Goal: Task Accomplishment & Management: Use online tool/utility

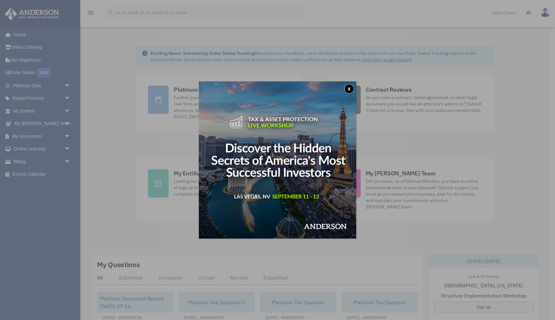
click at [349, 89] on button "x" at bounding box center [349, 89] width 10 height 10
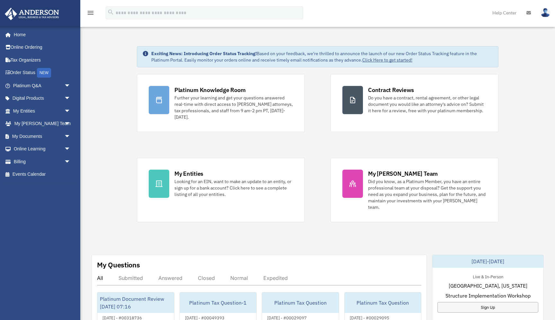
click at [66, 137] on span "arrow_drop_down" at bounding box center [70, 136] width 13 height 13
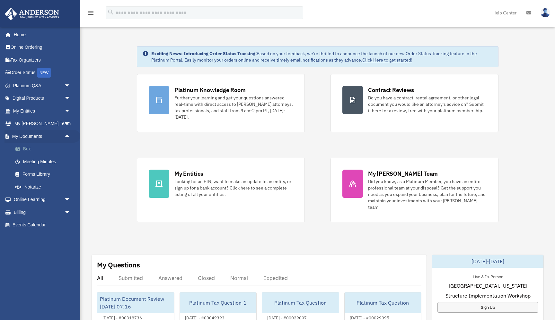
click at [29, 151] on link "Box" at bounding box center [44, 149] width 71 height 13
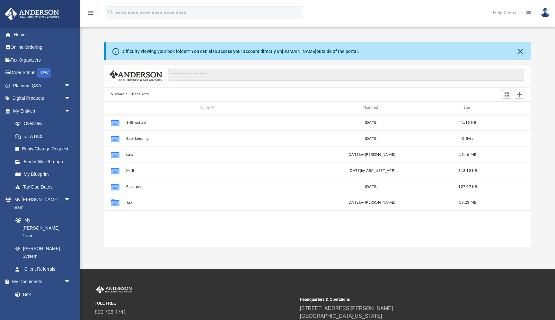
scroll to position [146, 427]
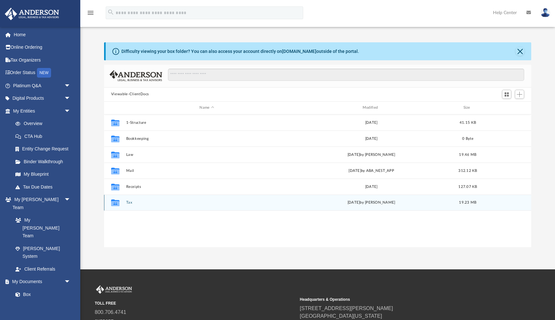
click at [130, 202] on button "Tax" at bounding box center [206, 203] width 161 height 4
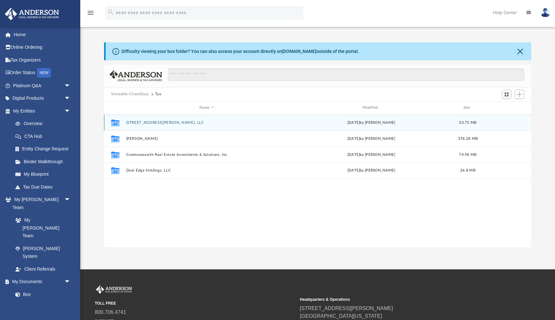
click at [140, 124] on button "[STREET_ADDRESS][PERSON_NAME], LLC" at bounding box center [206, 123] width 161 height 4
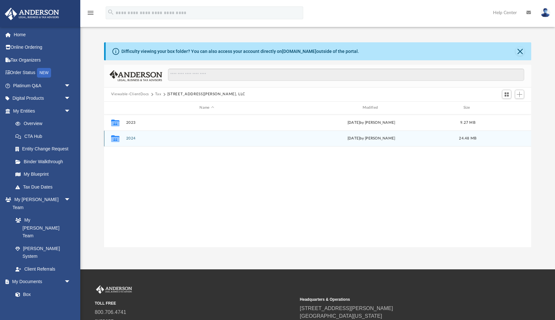
click at [132, 140] on button "2024" at bounding box center [206, 138] width 161 height 4
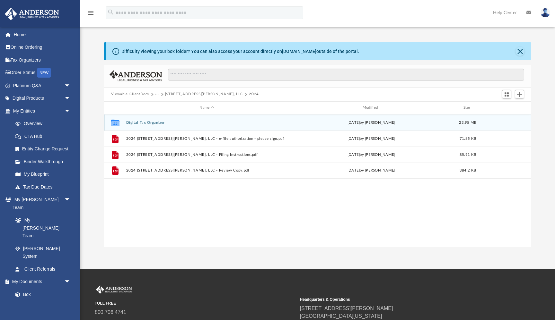
click at [140, 122] on button "Digital Tax Organizer" at bounding box center [206, 123] width 161 height 4
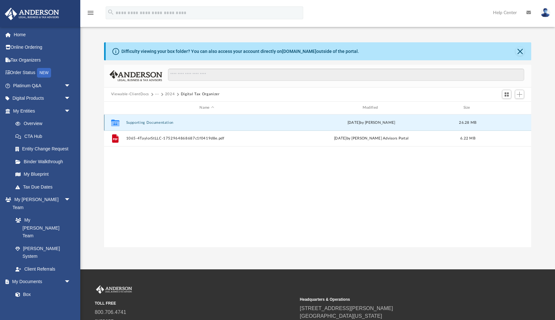
click at [140, 122] on button "Supporting Documentation" at bounding box center [206, 123] width 161 height 4
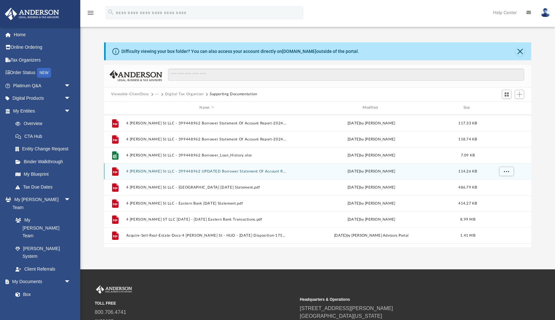
scroll to position [59, 0]
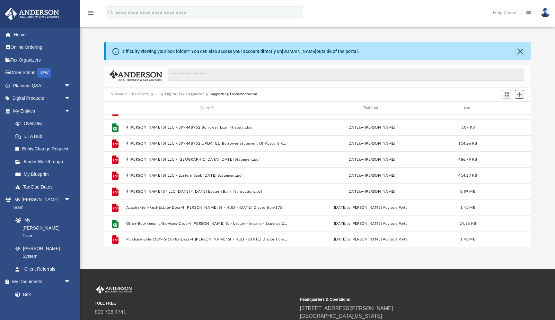
click at [518, 96] on span "Add" at bounding box center [518, 94] width 5 height 5
click at [506, 107] on li "Upload" at bounding box center [510, 107] width 21 height 7
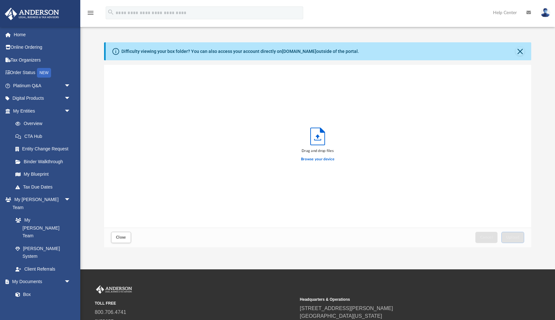
scroll to position [163, 427]
click at [316, 161] on label "Browse your device" at bounding box center [317, 160] width 33 height 6
click at [0, 0] on input "Browse your device" at bounding box center [0, 0] width 0 height 0
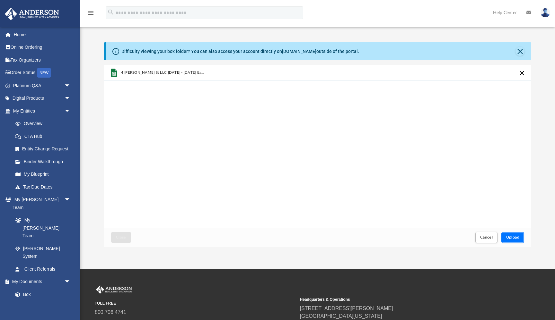
click at [513, 240] on button "Upload" at bounding box center [512, 237] width 23 height 11
click at [119, 239] on span "Close" at bounding box center [121, 238] width 10 height 4
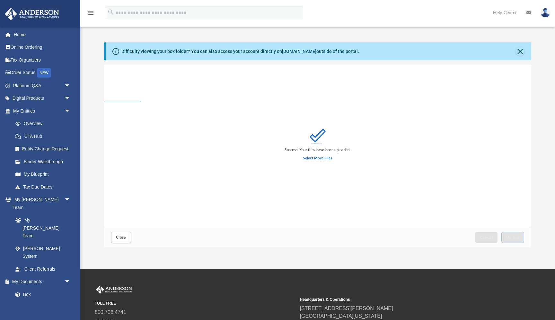
scroll to position [0, 0]
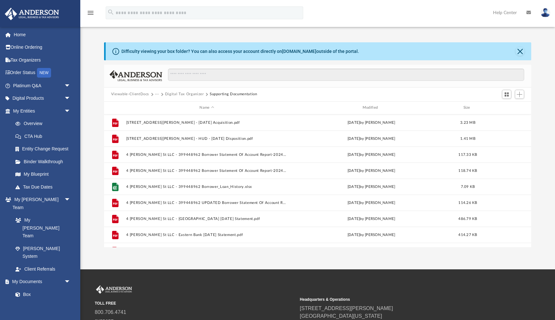
click at [181, 256] on div "App bcleary06@gmail.com Sign Out bcleary06@gmail.com Home Online Ordering Tax O…" at bounding box center [277, 135] width 555 height 270
click at [188, 258] on div "App bcleary06@gmail.com Sign Out bcleary06@gmail.com Home Online Ordering Tax O…" at bounding box center [277, 135] width 555 height 270
click at [156, 95] on button "···" at bounding box center [157, 94] width 4 height 6
click at [161, 105] on li "Tax" at bounding box center [197, 105] width 78 height 7
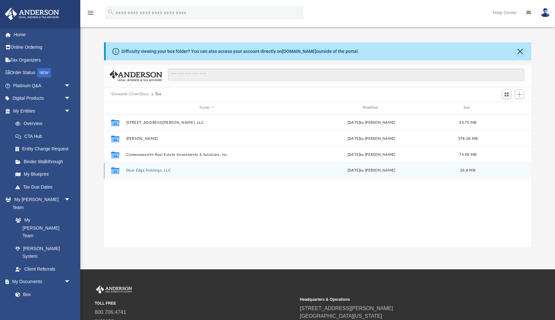
click at [151, 170] on button "Deal Edge Holdings, LLC" at bounding box center [206, 170] width 161 height 4
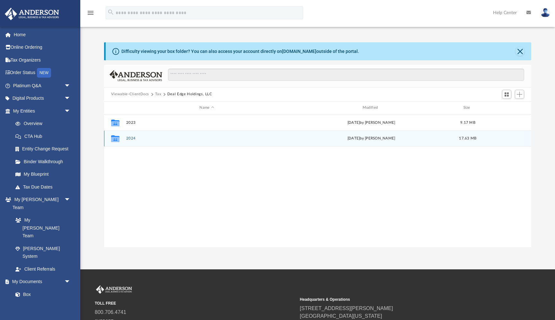
click at [131, 140] on button "2024" at bounding box center [206, 138] width 161 height 4
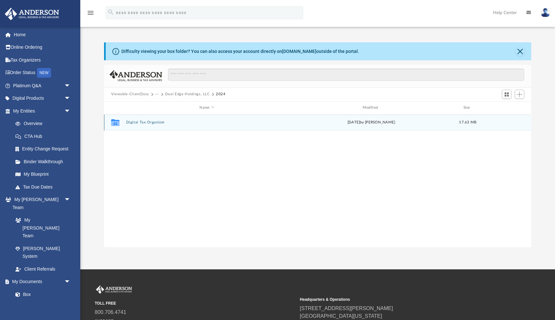
click at [141, 123] on button "Digital Tax Organizer" at bounding box center [206, 122] width 161 height 4
click at [141, 123] on button "Supporting Documentation" at bounding box center [206, 123] width 161 height 4
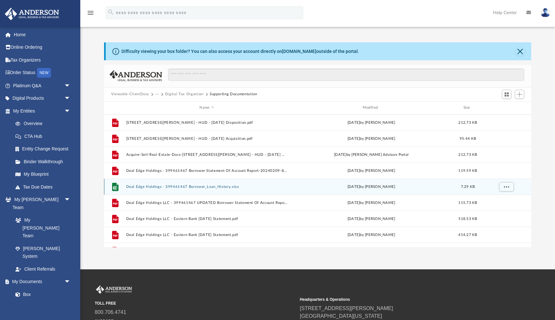
scroll to position [43, 0]
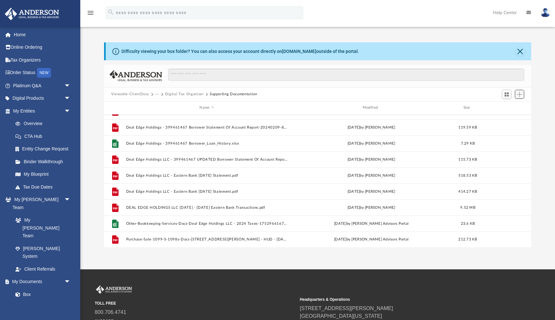
click at [521, 95] on span "Add" at bounding box center [518, 94] width 5 height 5
click at [510, 107] on li "Upload" at bounding box center [510, 107] width 21 height 7
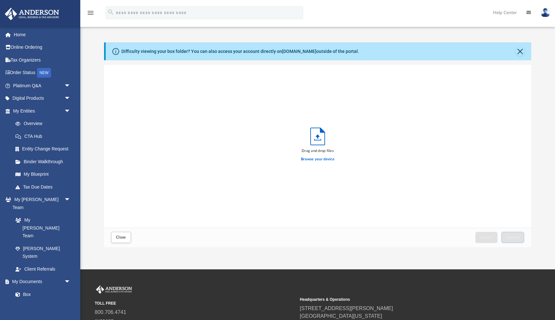
scroll to position [163, 427]
click at [315, 159] on label "Browse your device" at bounding box center [317, 160] width 33 height 6
click at [0, 0] on input "Browse your device" at bounding box center [0, 0] width 0 height 0
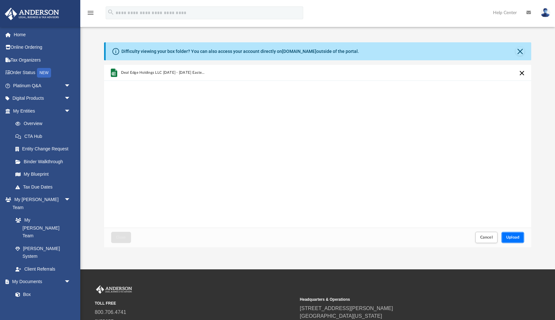
click at [516, 239] on span "Upload" at bounding box center [512, 238] width 13 height 4
click at [119, 237] on span "Close" at bounding box center [121, 238] width 10 height 4
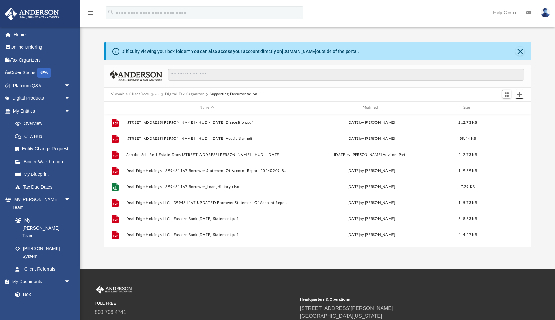
scroll to position [59, 0]
